Goal: Transaction & Acquisition: Obtain resource

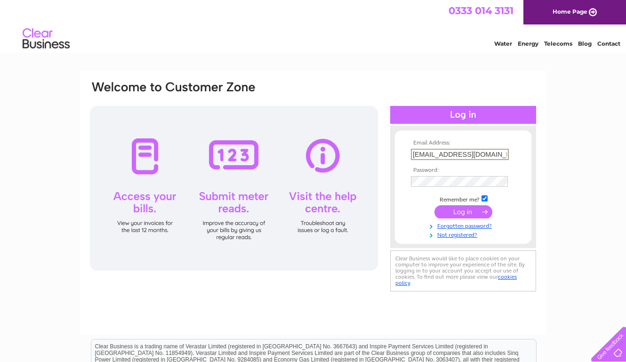
type input "proctorscleaningservices@gmail.com"
click at [463, 211] on input "submit" at bounding box center [463, 211] width 58 height 13
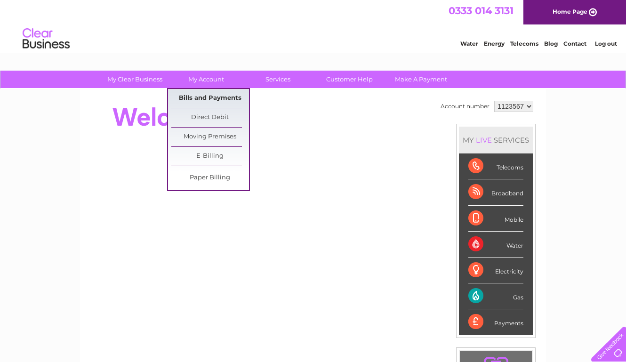
click at [215, 99] on link "Bills and Payments" at bounding box center [210, 98] width 78 height 19
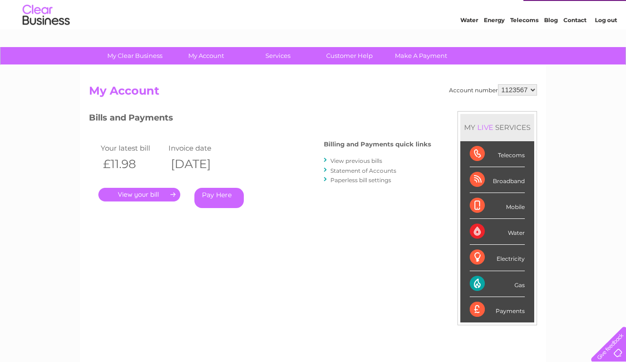
scroll to position [24, 0]
click at [370, 158] on link "View previous bills" at bounding box center [356, 160] width 52 height 7
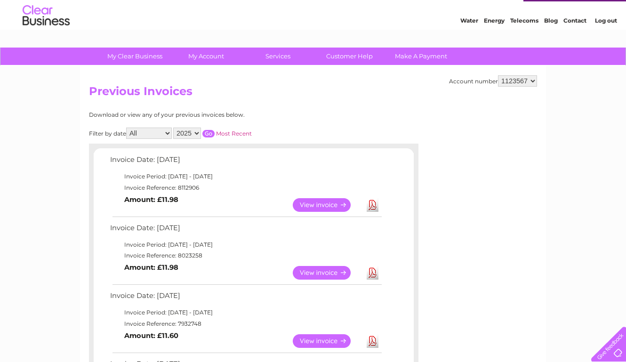
scroll to position [24, 0]
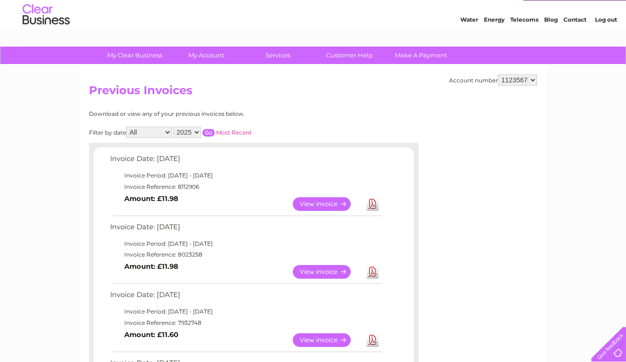
click at [311, 267] on link "View" at bounding box center [327, 272] width 69 height 14
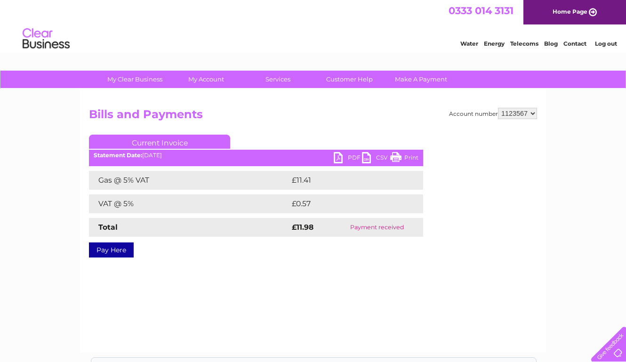
click at [347, 157] on link "PDF" at bounding box center [348, 159] width 28 height 14
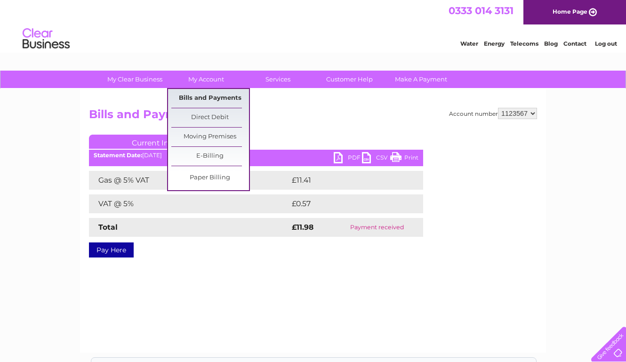
click at [197, 96] on link "Bills and Payments" at bounding box center [210, 98] width 78 height 19
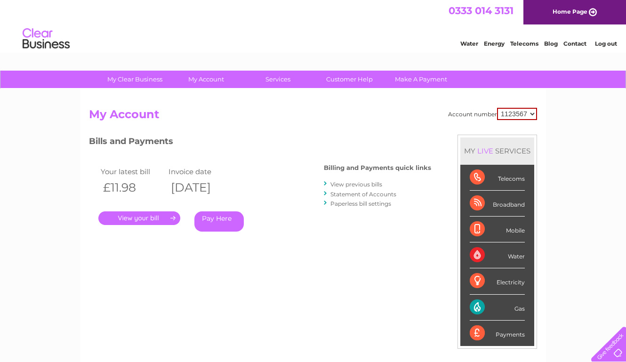
click at [142, 217] on link "." at bounding box center [139, 218] width 82 height 14
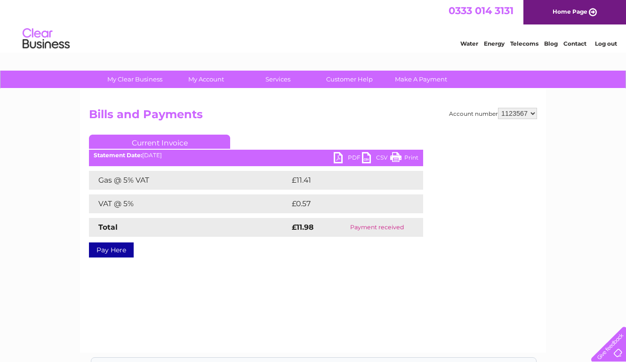
click at [349, 154] on link "PDF" at bounding box center [348, 159] width 28 height 14
click at [338, 159] on link "PDF" at bounding box center [348, 159] width 28 height 14
click at [351, 159] on link "PDF" at bounding box center [348, 159] width 28 height 14
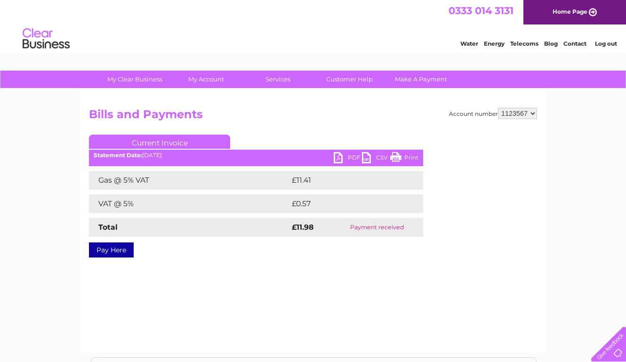
click at [351, 159] on link "PDF" at bounding box center [348, 159] width 28 height 14
